Goal: Task Accomplishment & Management: Use online tool/utility

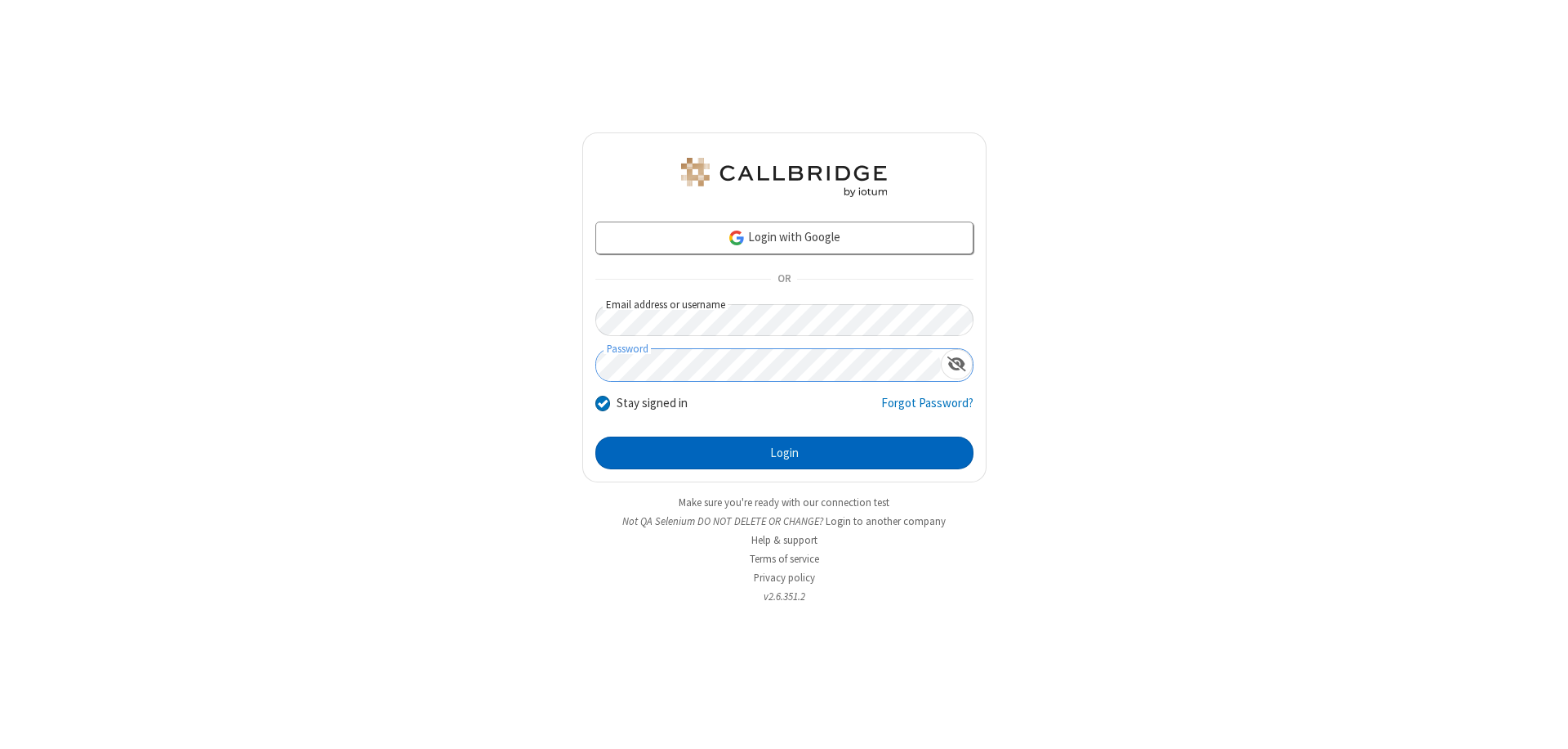
click at [784, 453] on button "Login" at bounding box center [785, 452] width 378 height 33
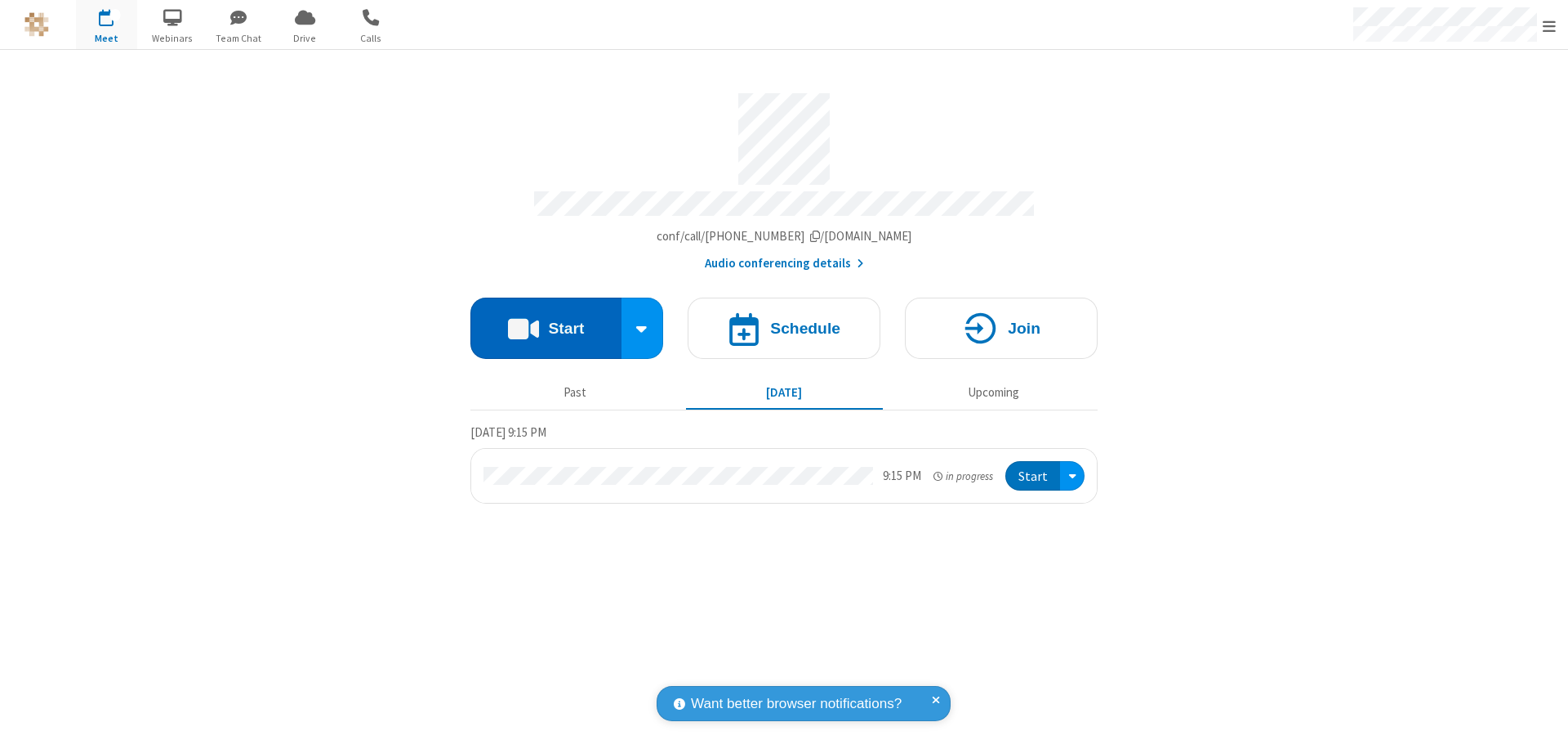
click at [546, 320] on button "Start" at bounding box center [546, 328] width 151 height 61
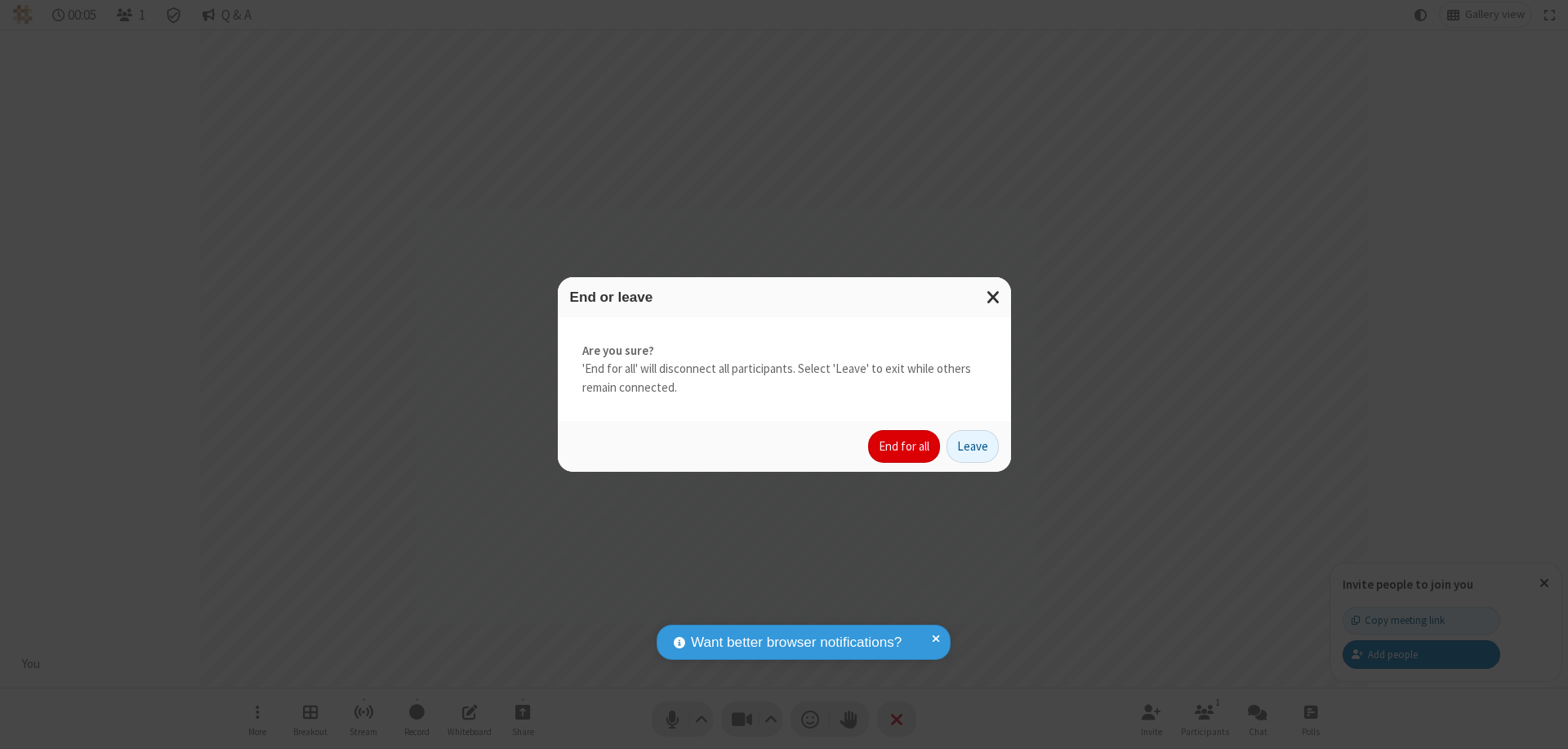
click at [905, 446] on button "End for all" at bounding box center [904, 445] width 72 height 33
